Goal: Task Accomplishment & Management: Complete application form

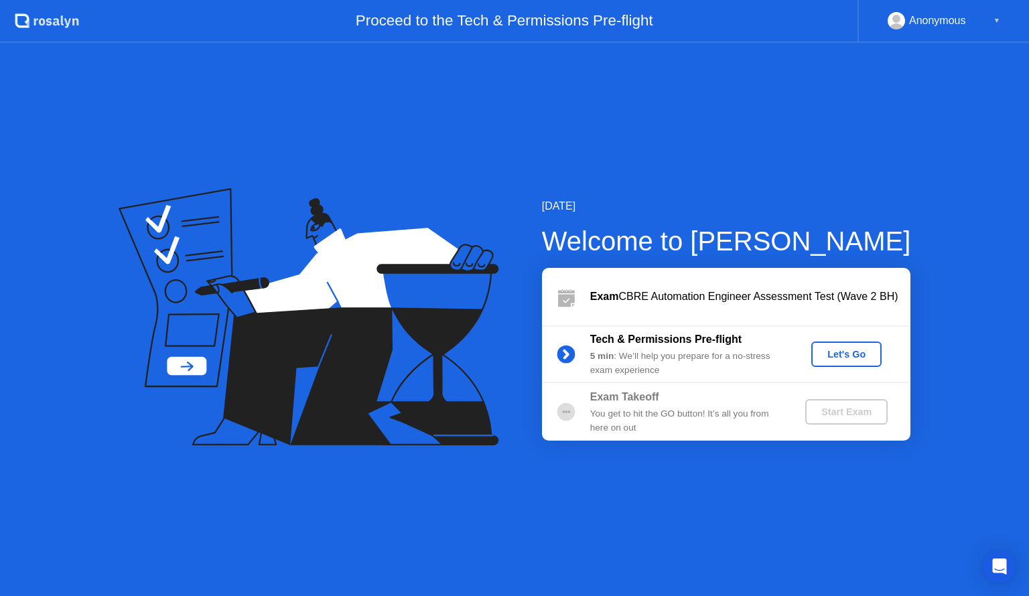
click at [824, 359] on div "Let's Go" at bounding box center [846, 354] width 60 height 11
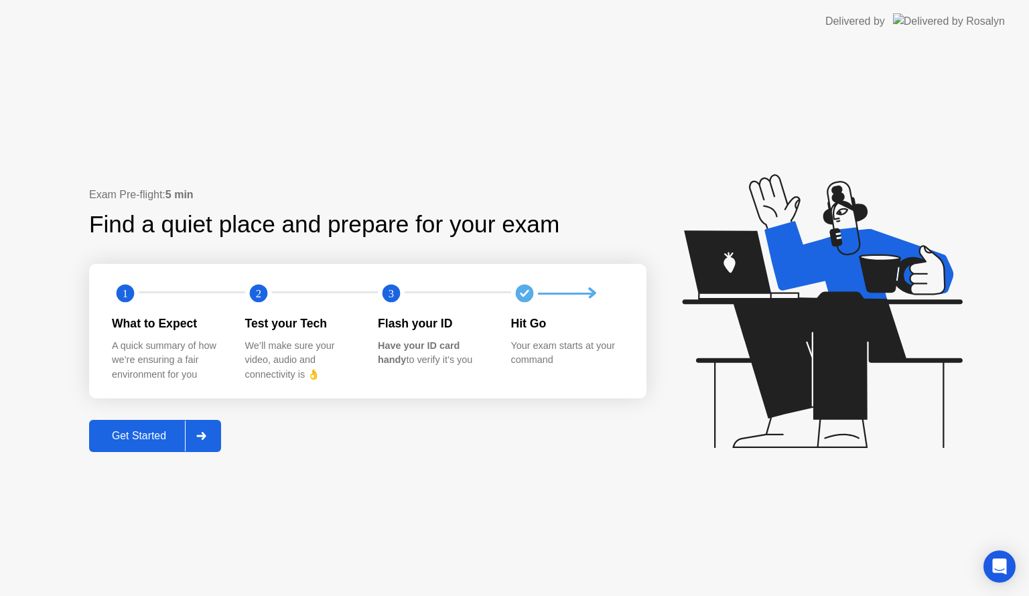
click at [201, 441] on div at bounding box center [201, 436] width 32 height 31
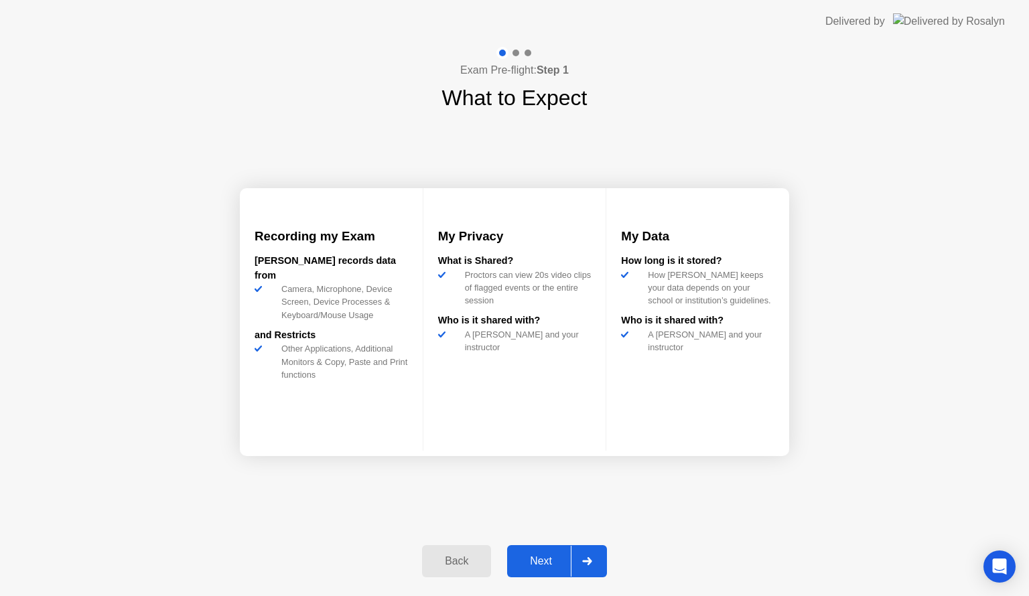
click at [594, 556] on div at bounding box center [587, 561] width 32 height 31
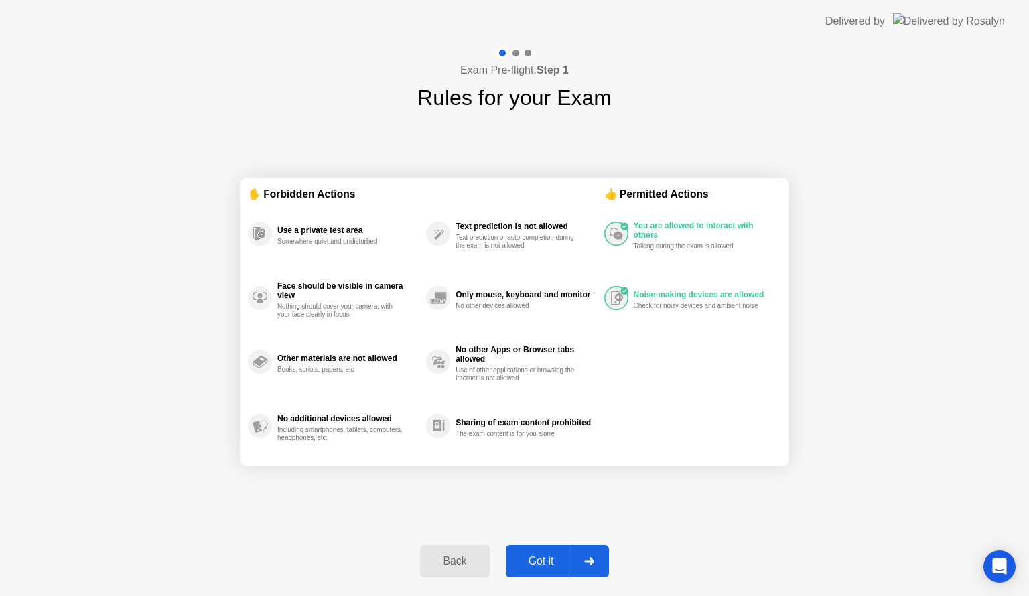
click at [595, 571] on div at bounding box center [589, 561] width 32 height 31
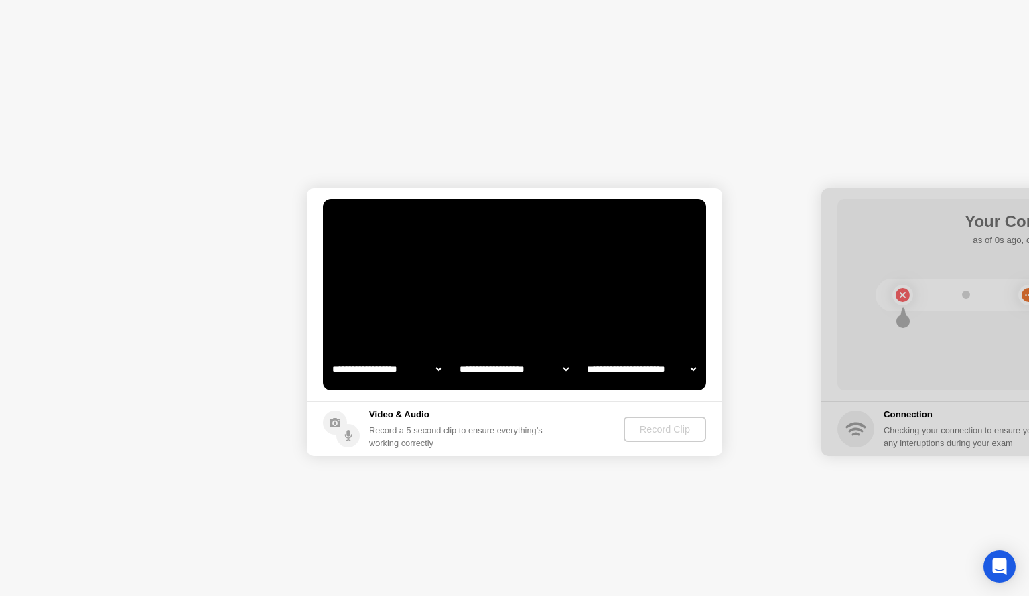
select select "**********"
select select "*******"
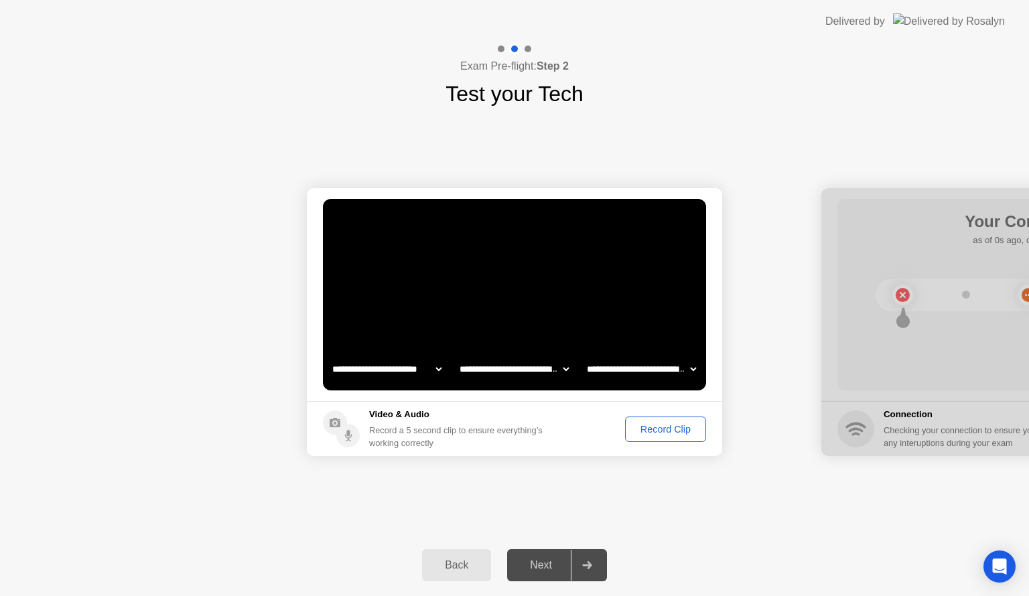
click at [646, 431] on div "Record Clip" at bounding box center [666, 429] width 72 height 11
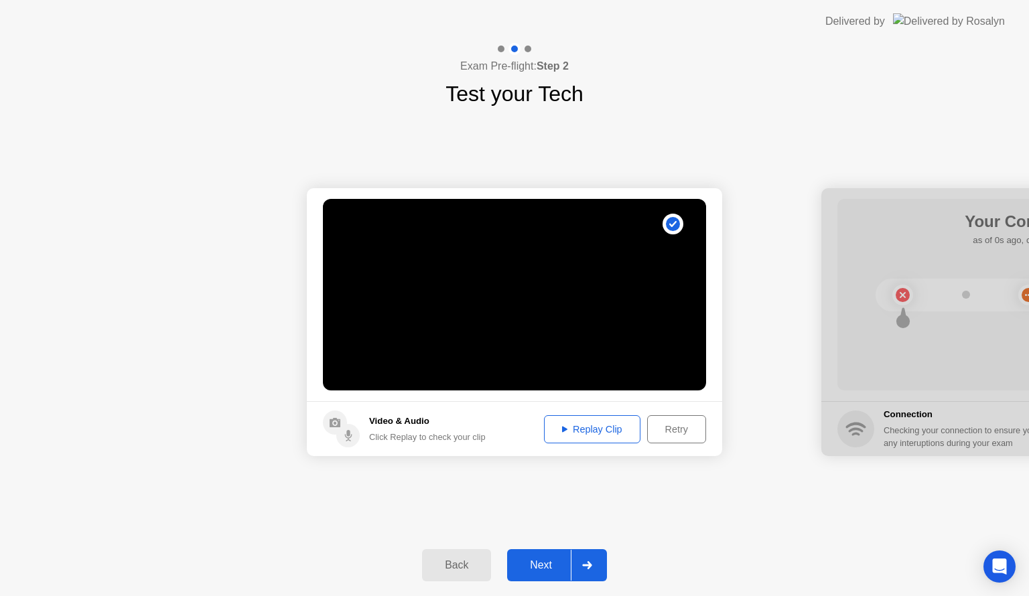
click at [579, 431] on div "Replay Clip" at bounding box center [592, 429] width 87 height 11
click at [540, 571] on div "Next" at bounding box center [541, 565] width 60 height 12
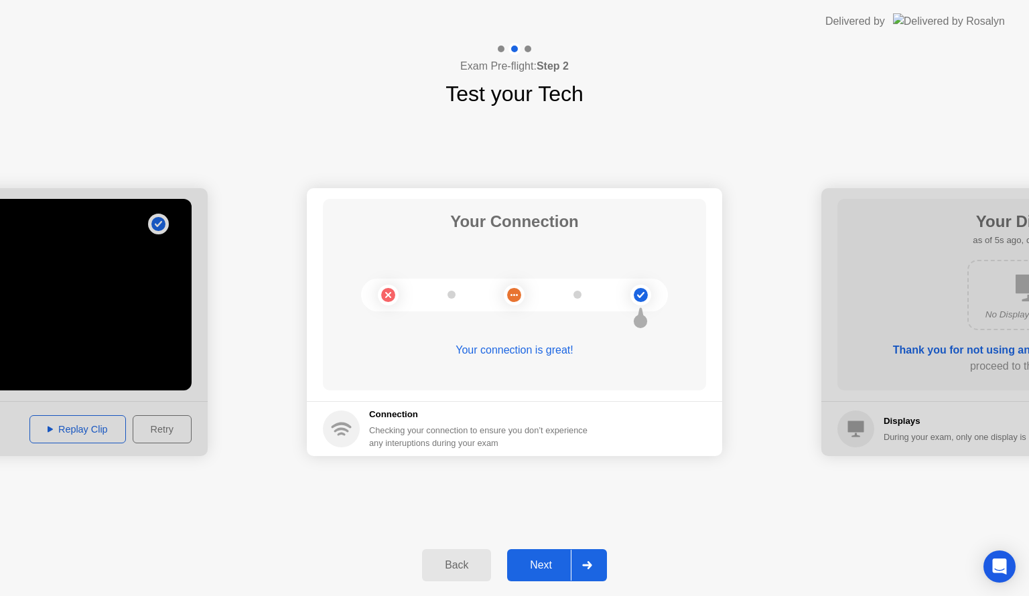
click at [583, 573] on div at bounding box center [587, 565] width 32 height 31
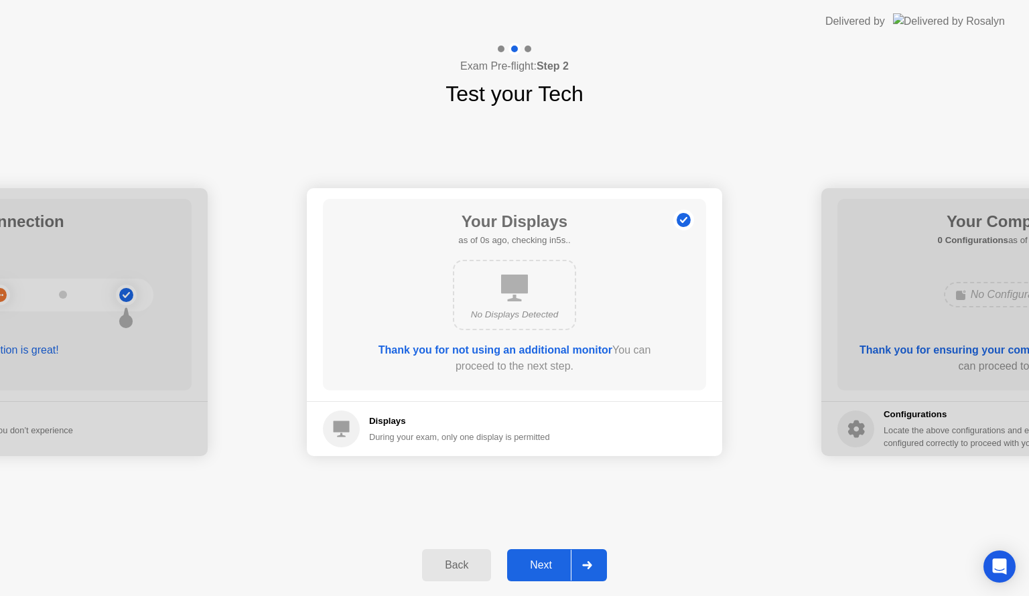
click at [589, 569] on div at bounding box center [587, 565] width 32 height 31
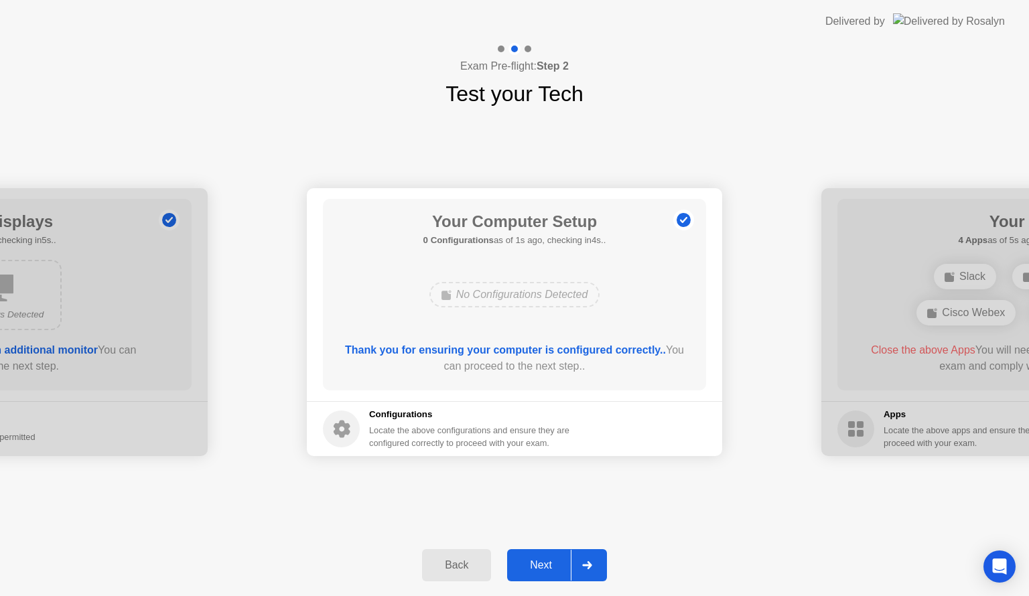
click at [591, 565] on icon at bounding box center [586, 565] width 9 height 8
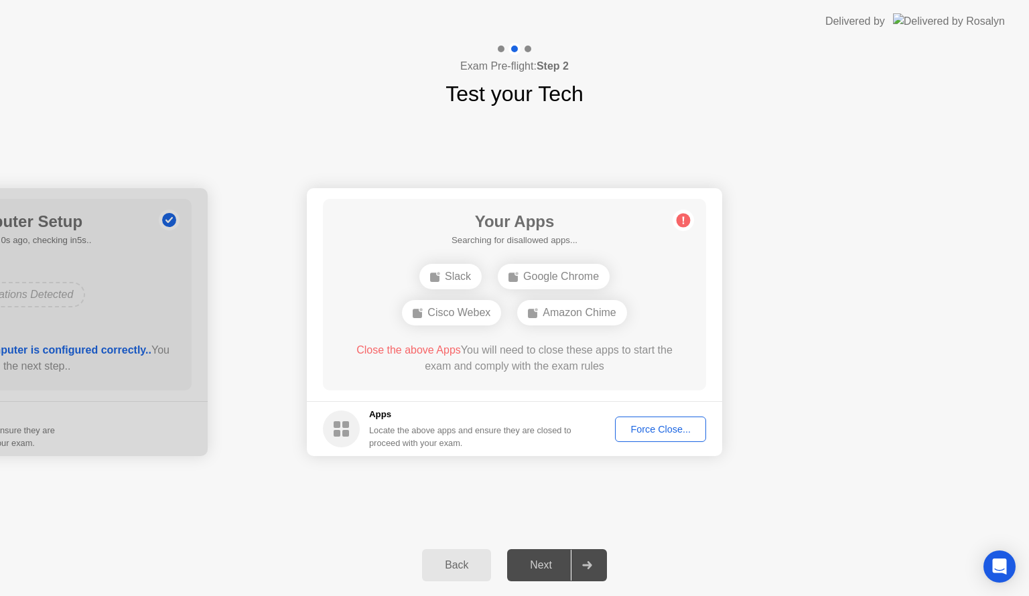
click at [656, 427] on div "Force Close..." at bounding box center [661, 429] width 82 height 11
click at [682, 222] on circle at bounding box center [683, 221] width 14 height 14
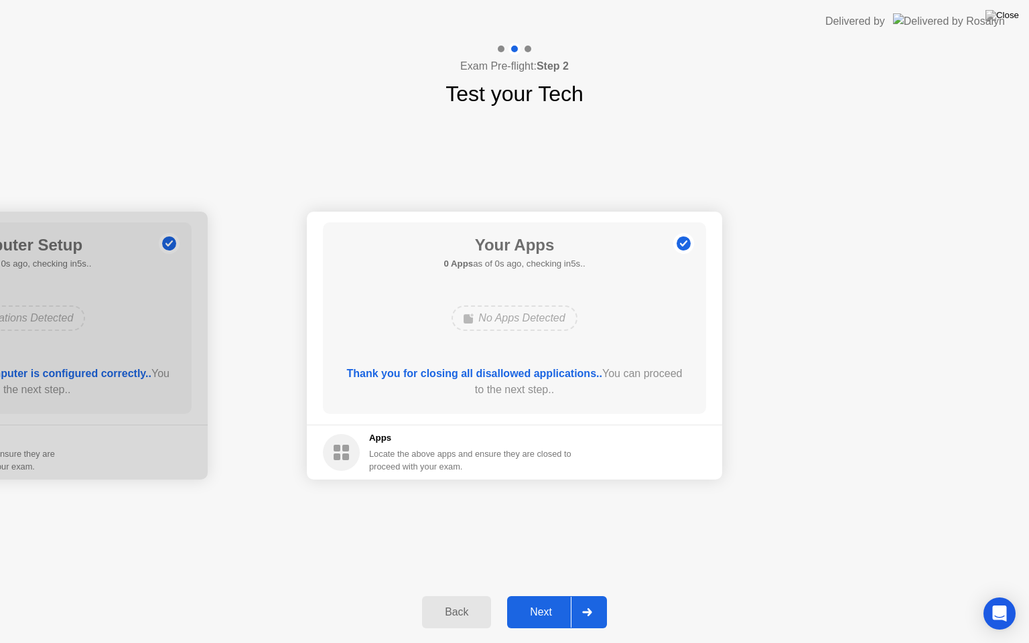
click at [565, 579] on div "**********" at bounding box center [514, 345] width 1029 height 471
click at [580, 547] on div "**********" at bounding box center [514, 345] width 1029 height 471
click at [587, 595] on div at bounding box center [587, 612] width 32 height 31
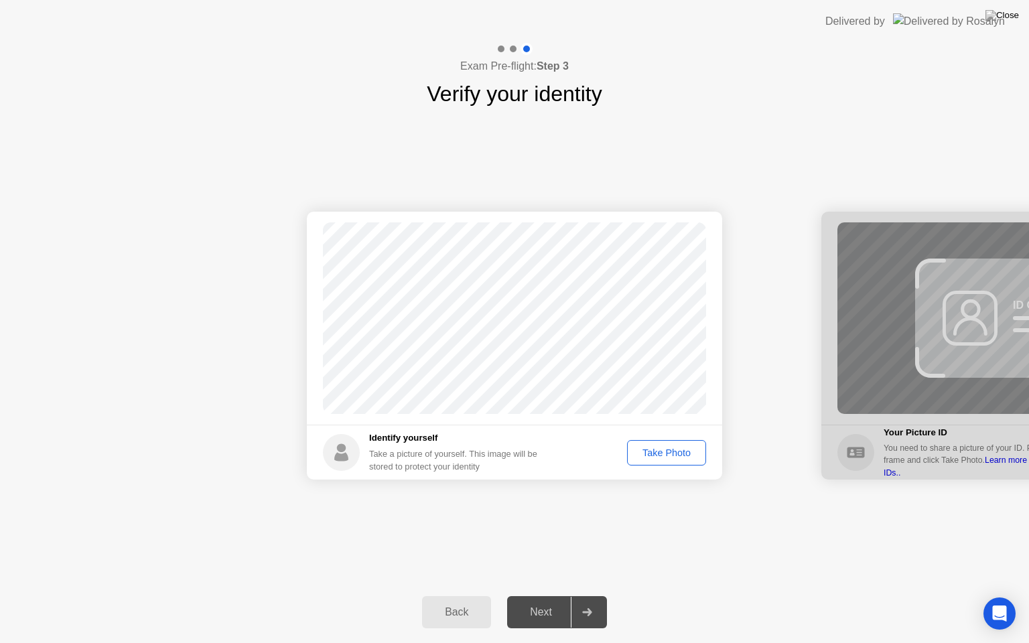
click at [661, 453] on div "Take Photo" at bounding box center [667, 452] width 70 height 11
click at [588, 595] on div at bounding box center [587, 612] width 32 height 31
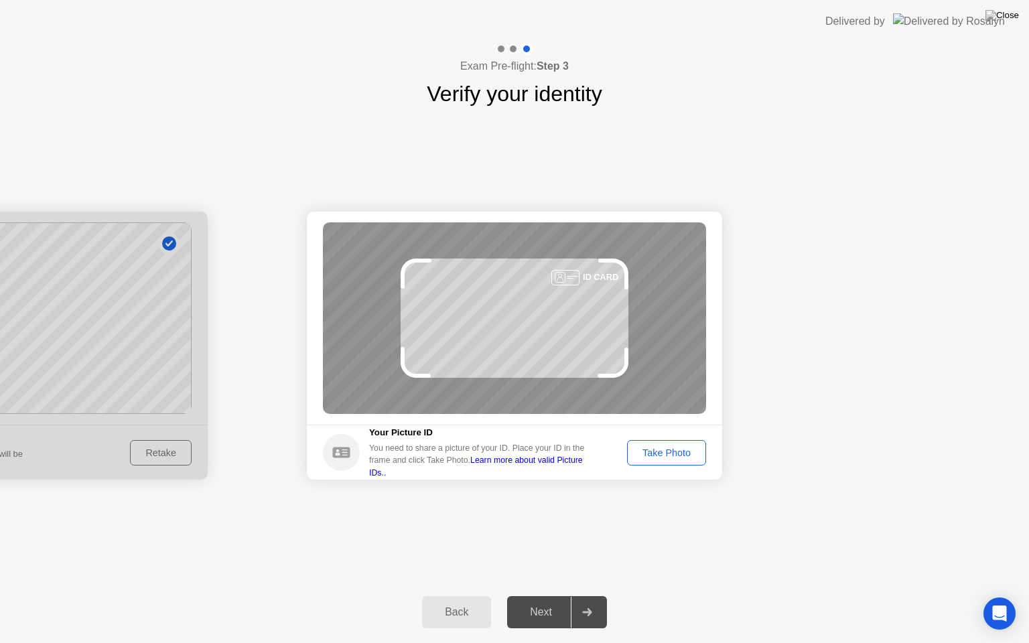
click at [674, 452] on div "Take Photo" at bounding box center [667, 452] width 70 height 11
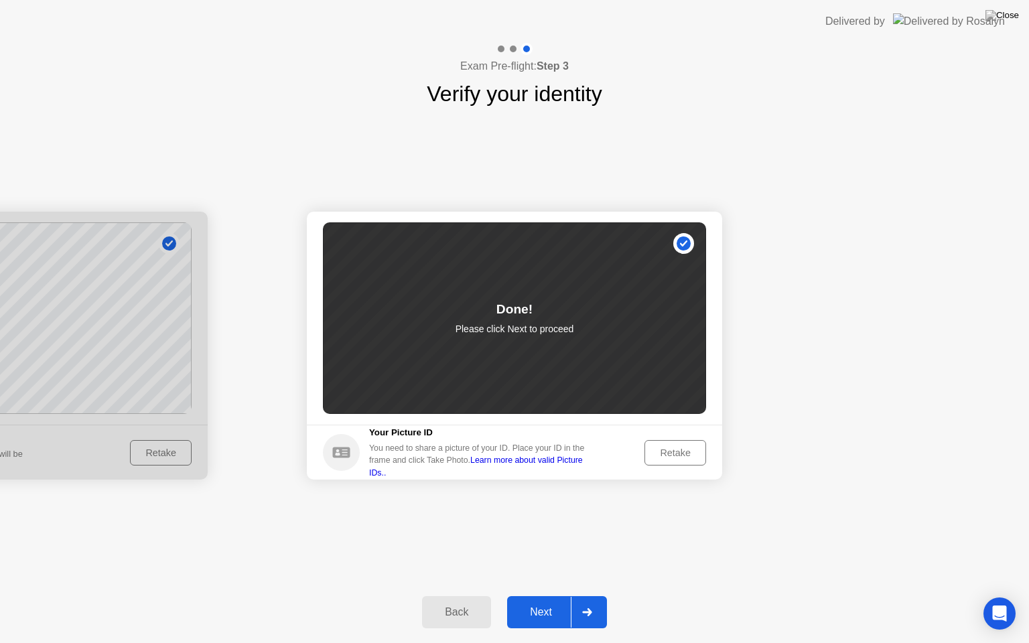
click at [593, 595] on div at bounding box center [587, 612] width 32 height 31
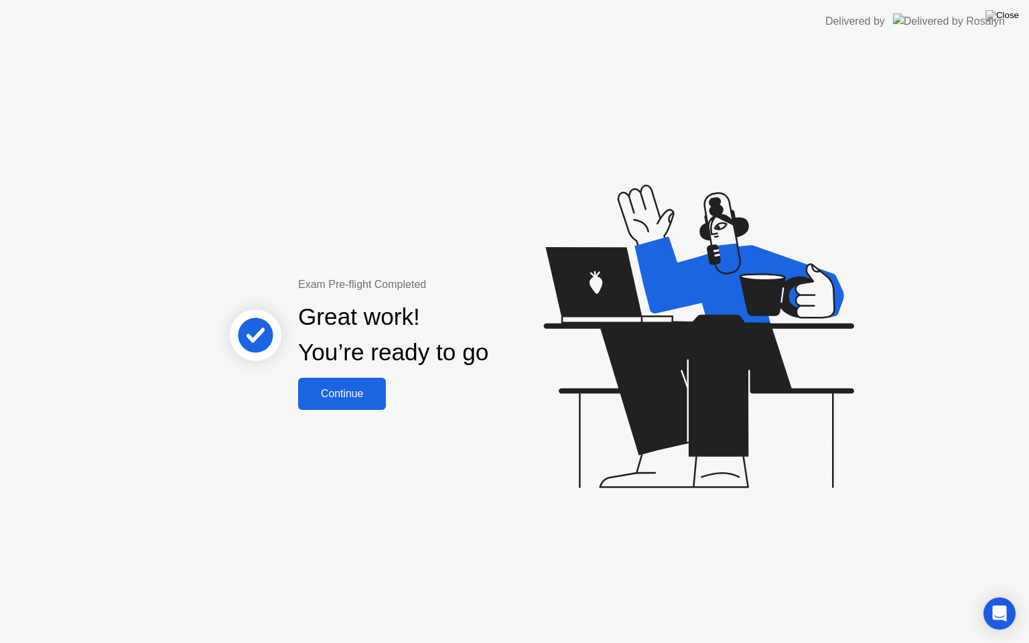
click at [356, 402] on button "Continue" at bounding box center [342, 394] width 88 height 32
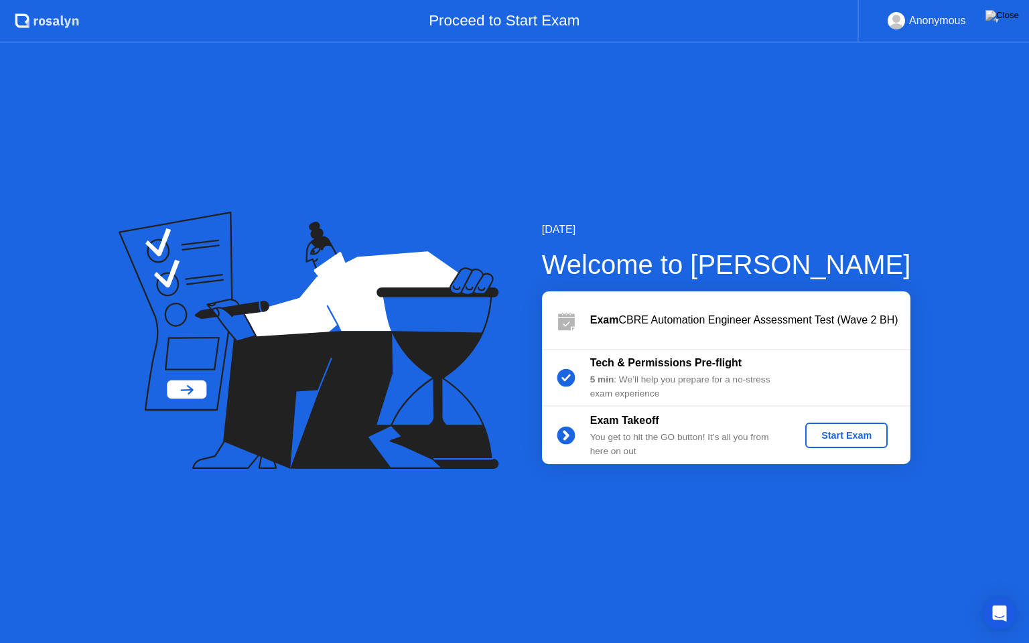
click at [848, 434] on div "Start Exam" at bounding box center [846, 435] width 72 height 11
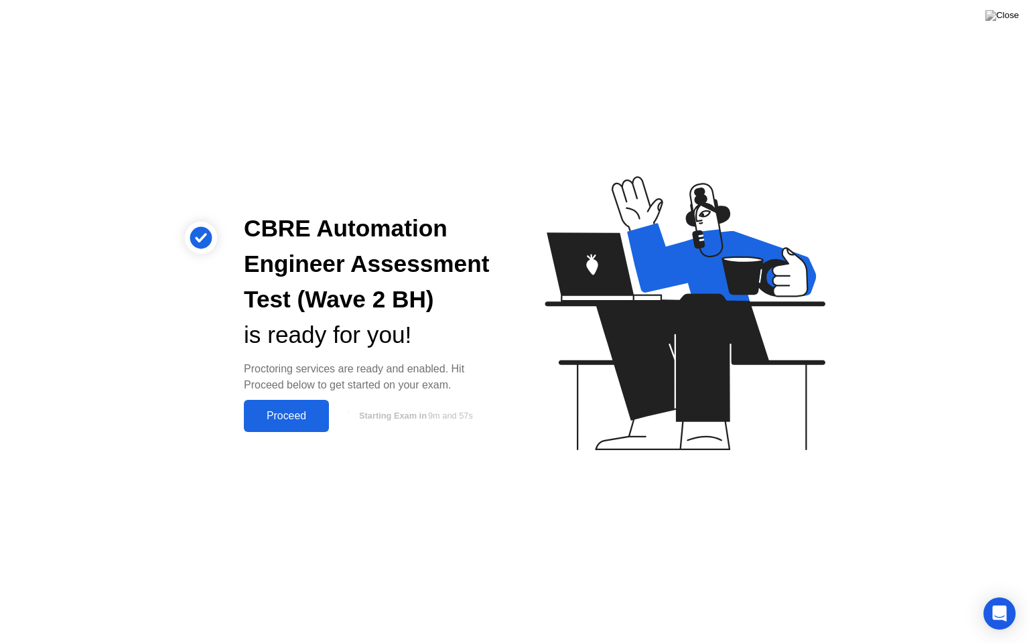
click at [291, 410] on div "Proceed" at bounding box center [286, 416] width 77 height 12
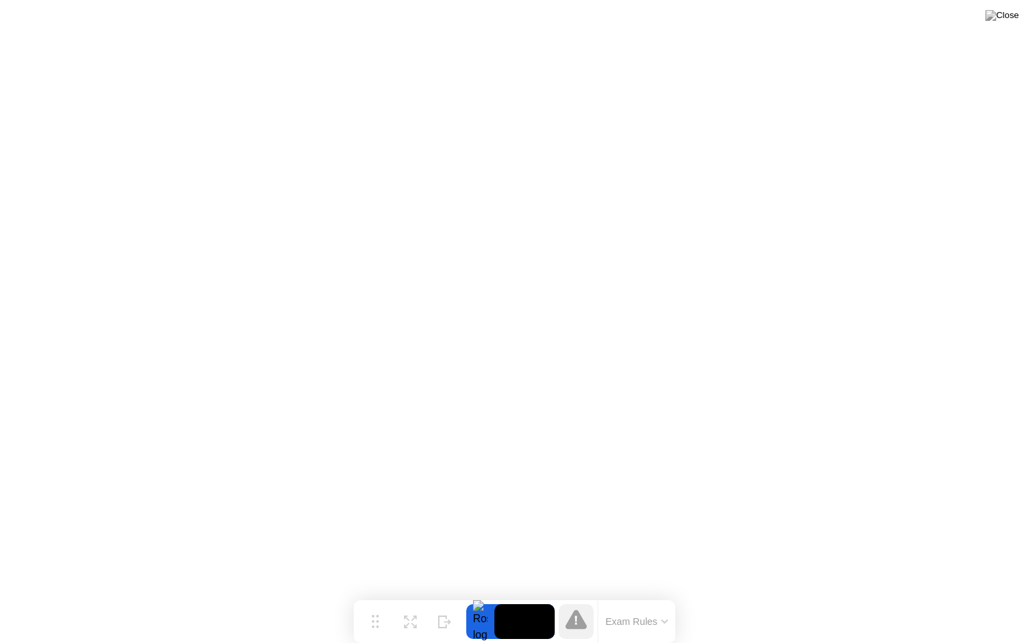
click at [656, 595] on button "Exam Rules" at bounding box center [636, 621] width 71 height 12
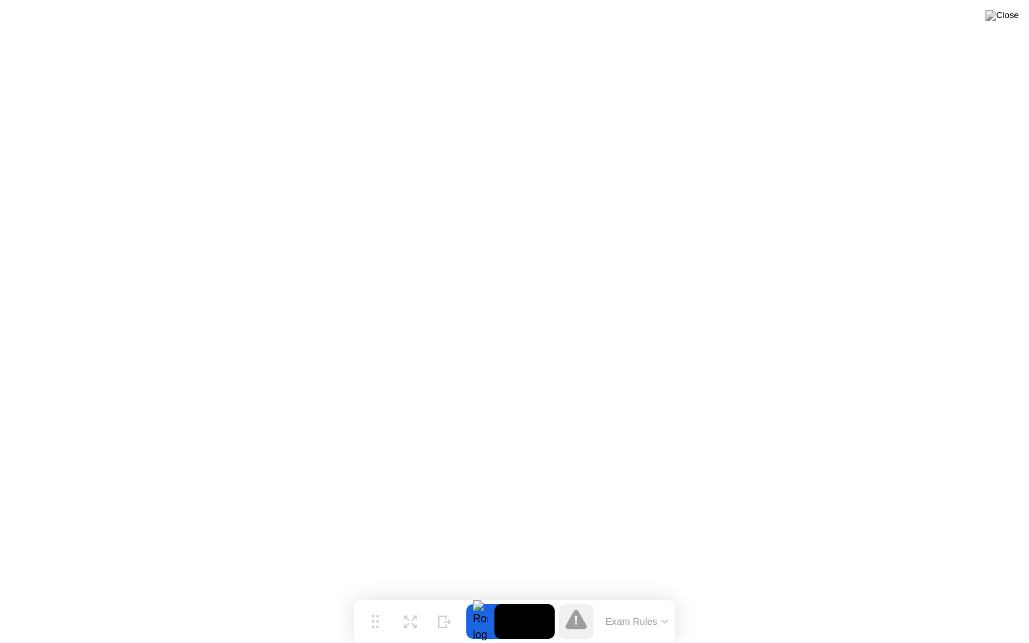
click at [655, 595] on button "Exam Rules" at bounding box center [636, 621] width 71 height 12
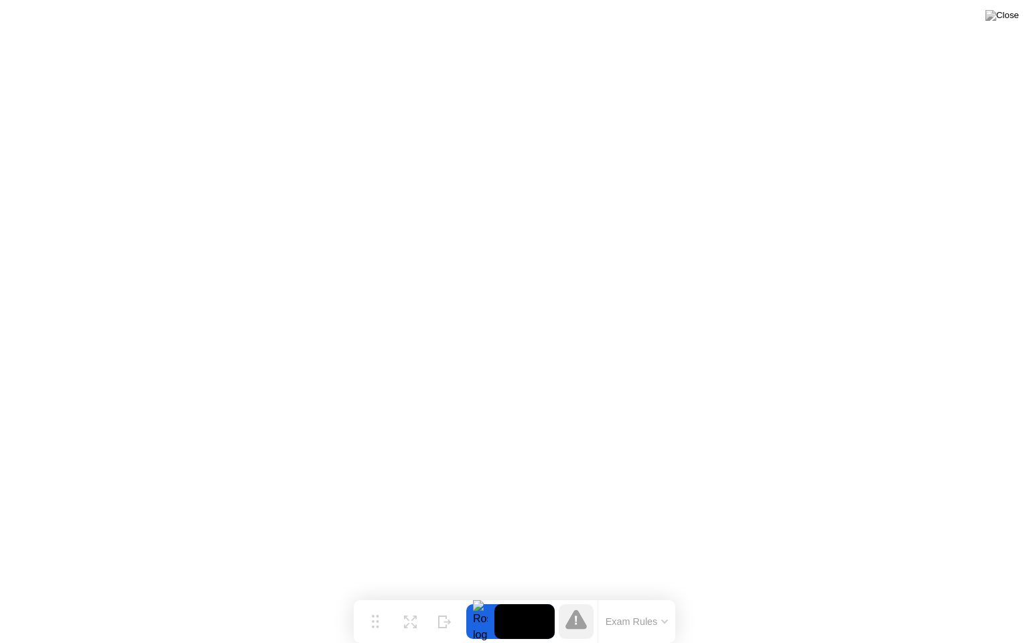
click at [573, 595] on icon at bounding box center [575, 618] width 21 height 19
click at [567, 595] on icon at bounding box center [575, 619] width 21 height 21
click at [626, 595] on button "Exam Rules" at bounding box center [636, 621] width 71 height 12
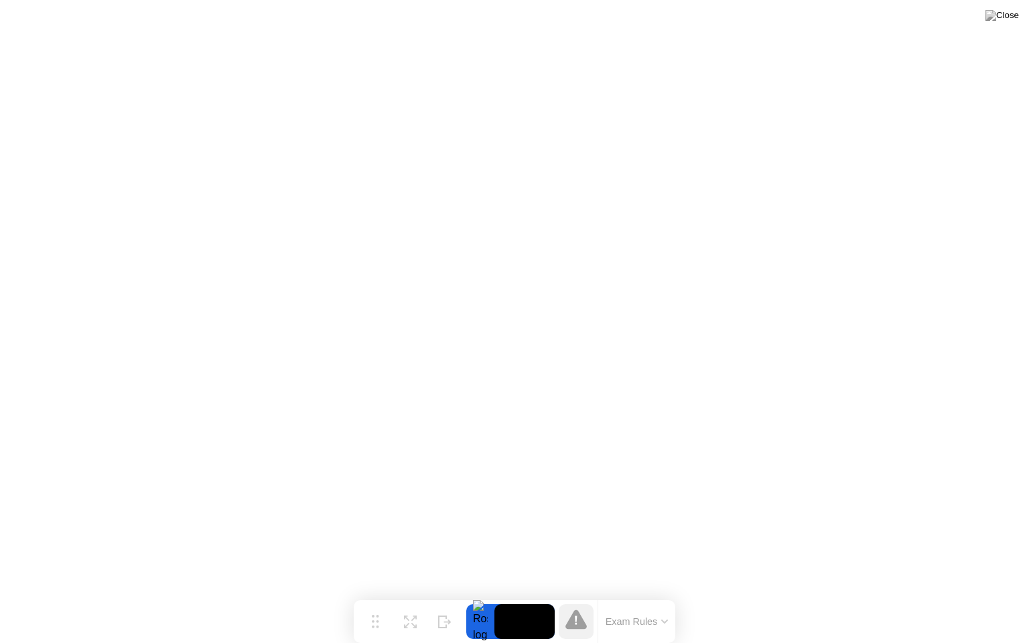
click at [630, 595] on button "Exam Rules" at bounding box center [636, 621] width 71 height 12
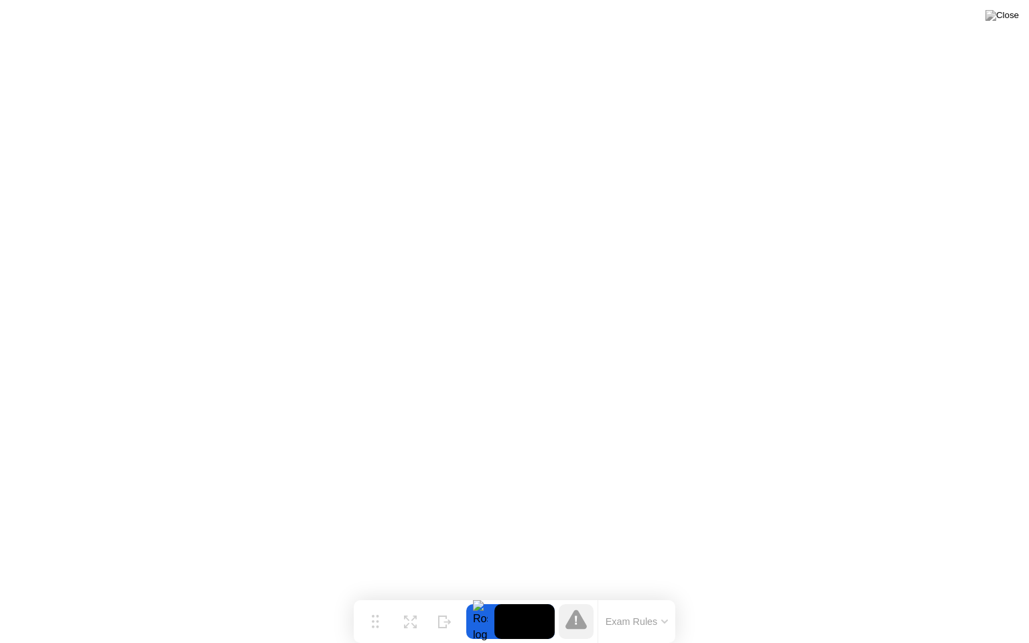
click at [575, 595] on icon at bounding box center [576, 619] width 3 height 9
click at [619, 595] on button "Exam Rules" at bounding box center [636, 621] width 71 height 12
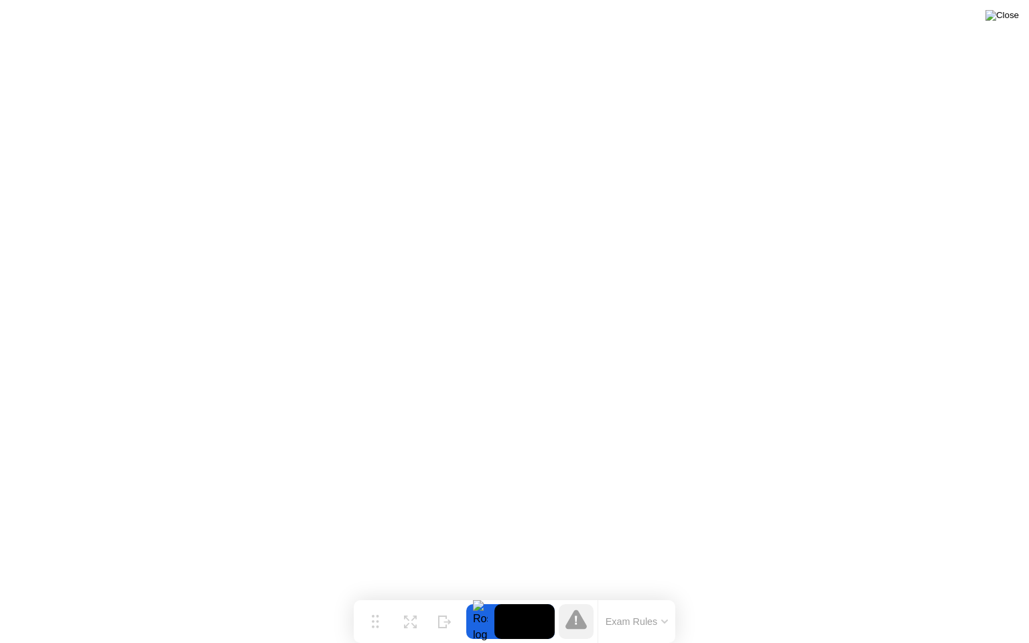
click at [1013, 16] on img at bounding box center [1001, 15] width 33 height 11
